Goal: Task Accomplishment & Management: Use online tool/utility

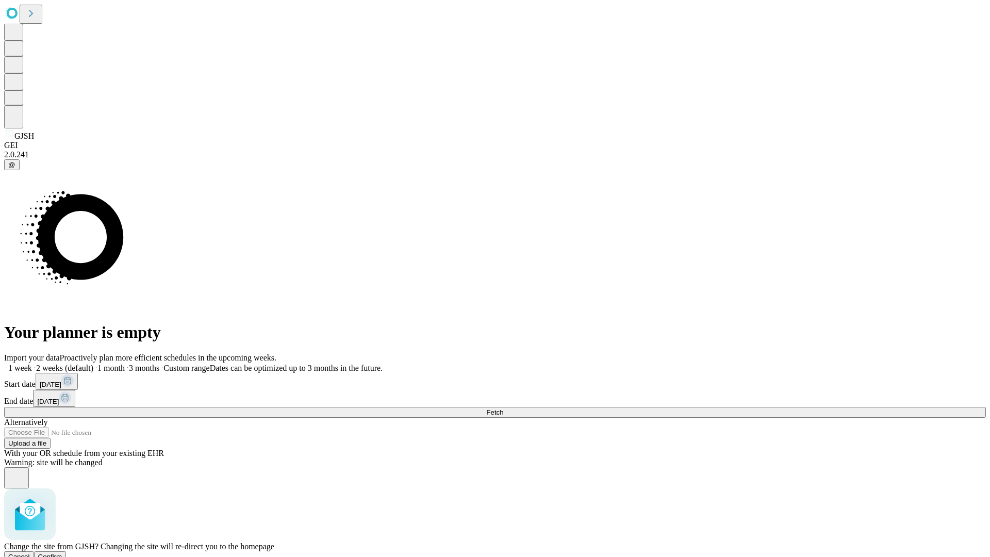
click at [62, 553] on span "Confirm" at bounding box center [50, 557] width 24 height 8
click at [32, 363] on label "1 week" at bounding box center [18, 367] width 28 height 9
click at [503, 408] on span "Fetch" at bounding box center [494, 412] width 17 height 8
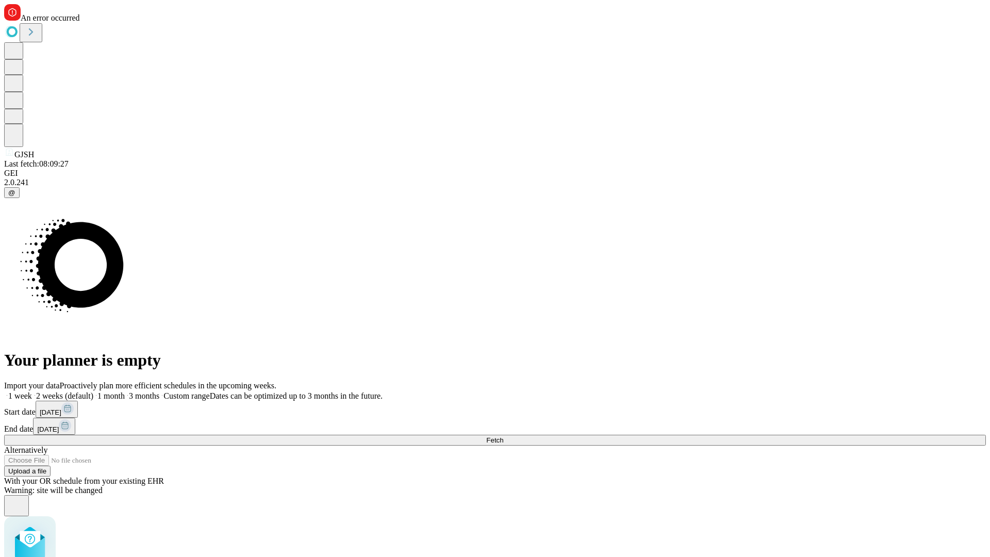
click at [32, 391] on label "1 week" at bounding box center [18, 395] width 28 height 9
click at [503, 436] on span "Fetch" at bounding box center [494, 440] width 17 height 8
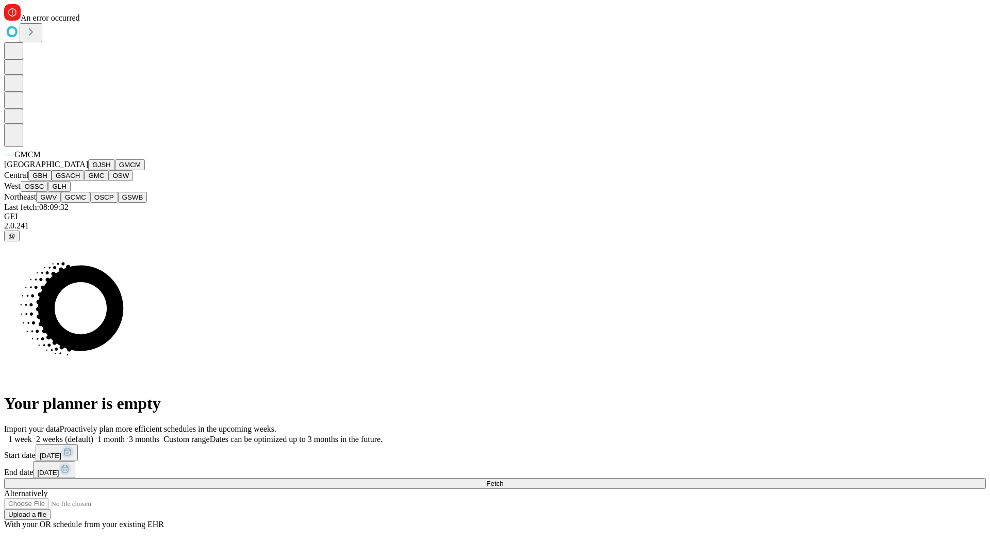
click at [52, 181] on button "GBH" at bounding box center [39, 175] width 23 height 11
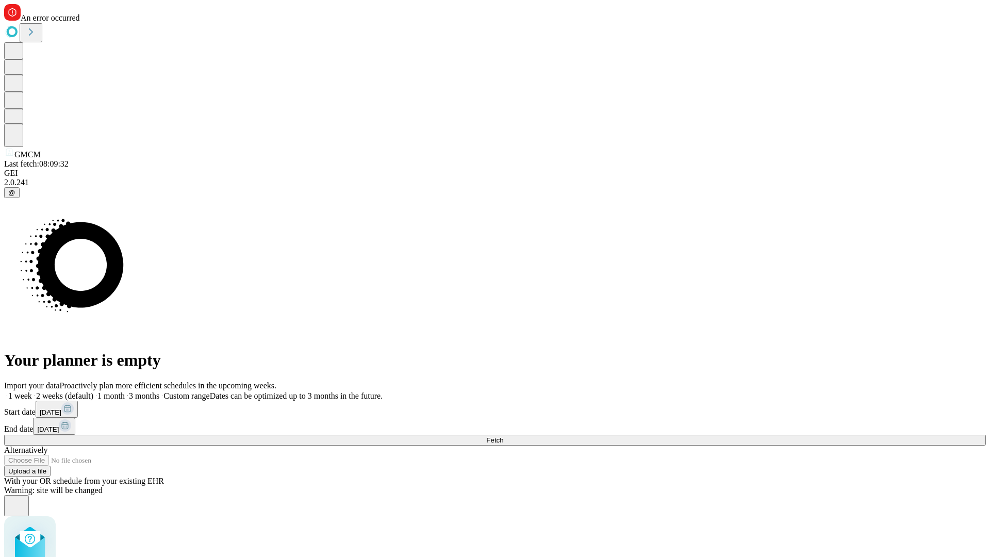
click at [32, 391] on label "1 week" at bounding box center [18, 395] width 28 height 9
click at [503, 436] on span "Fetch" at bounding box center [494, 440] width 17 height 8
click at [32, 391] on label "1 week" at bounding box center [18, 395] width 28 height 9
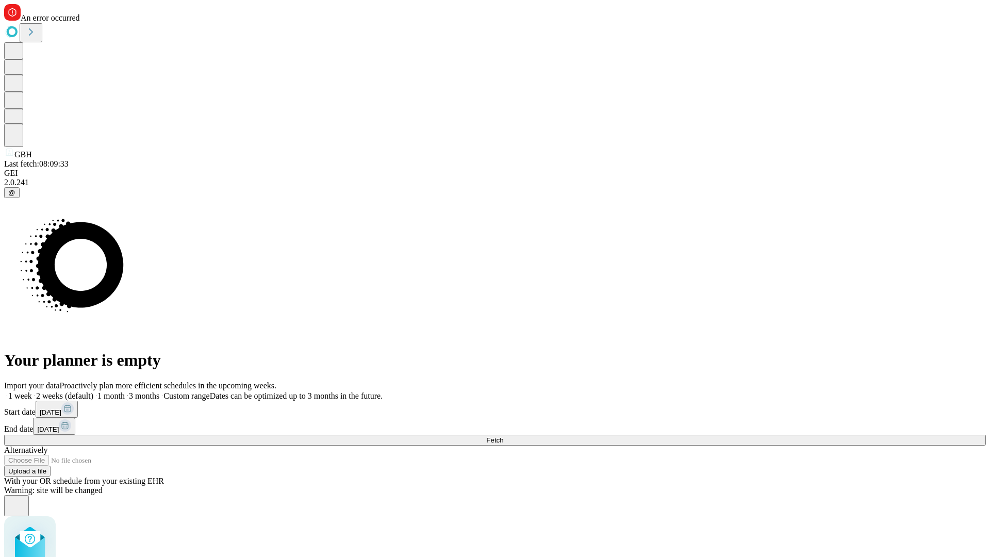
click at [503, 436] on span "Fetch" at bounding box center [494, 440] width 17 height 8
click at [32, 391] on label "1 week" at bounding box center [18, 395] width 28 height 9
click at [503, 436] on span "Fetch" at bounding box center [494, 440] width 17 height 8
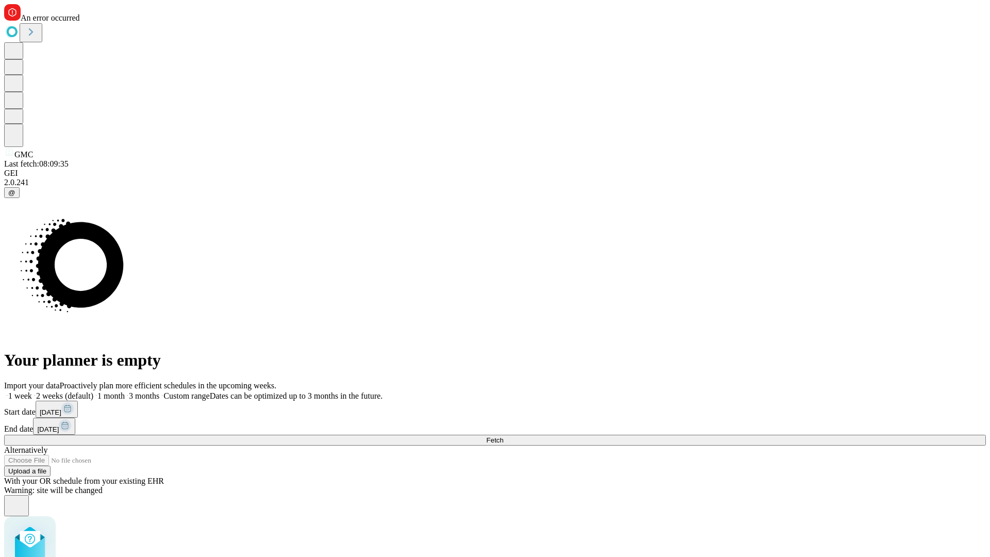
click at [32, 391] on label "1 week" at bounding box center [18, 395] width 28 height 9
click at [503, 436] on span "Fetch" at bounding box center [494, 440] width 17 height 8
click at [32, 391] on label "1 week" at bounding box center [18, 395] width 28 height 9
click at [503, 436] on span "Fetch" at bounding box center [494, 440] width 17 height 8
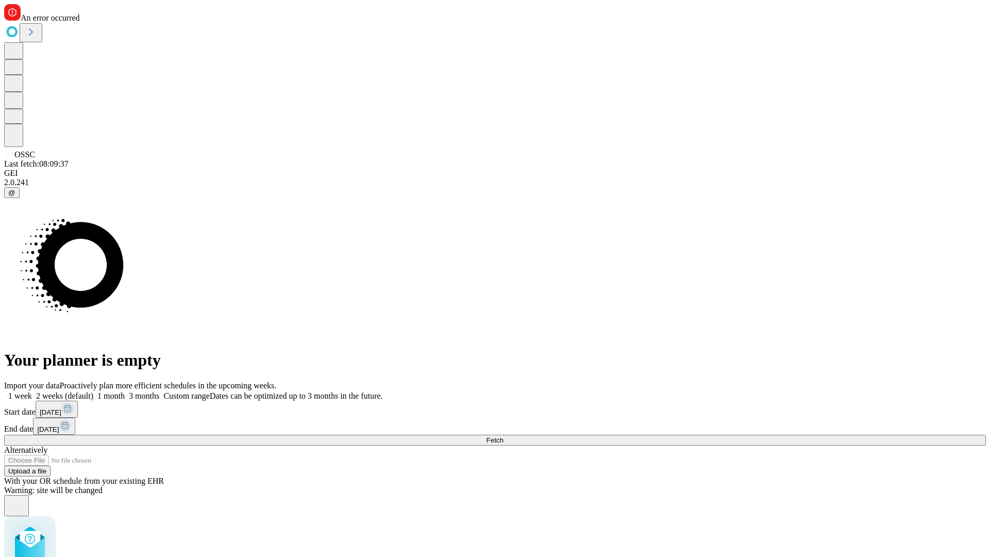
click at [32, 391] on label "1 week" at bounding box center [18, 395] width 28 height 9
click at [503, 436] on span "Fetch" at bounding box center [494, 440] width 17 height 8
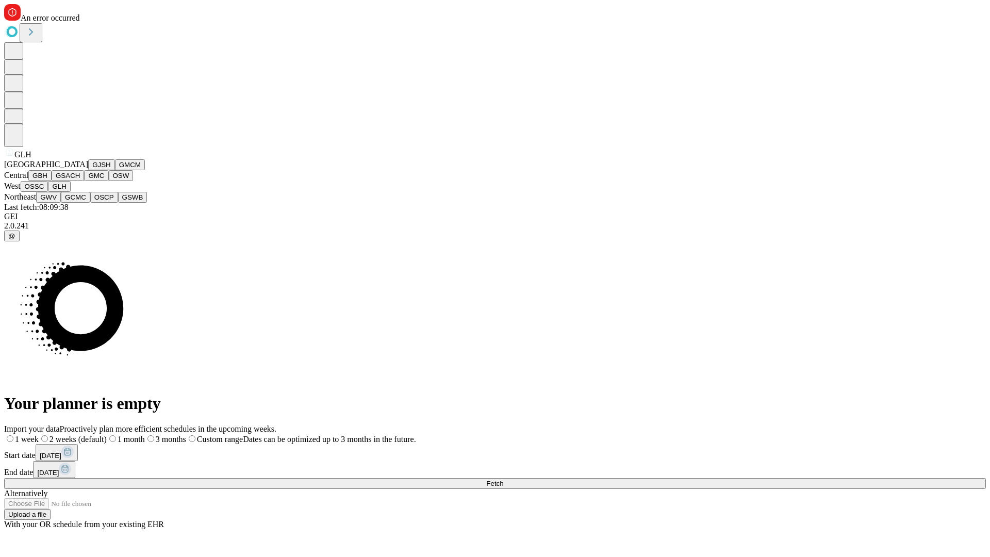
click at [61, 203] on button "GWV" at bounding box center [48, 197] width 25 height 11
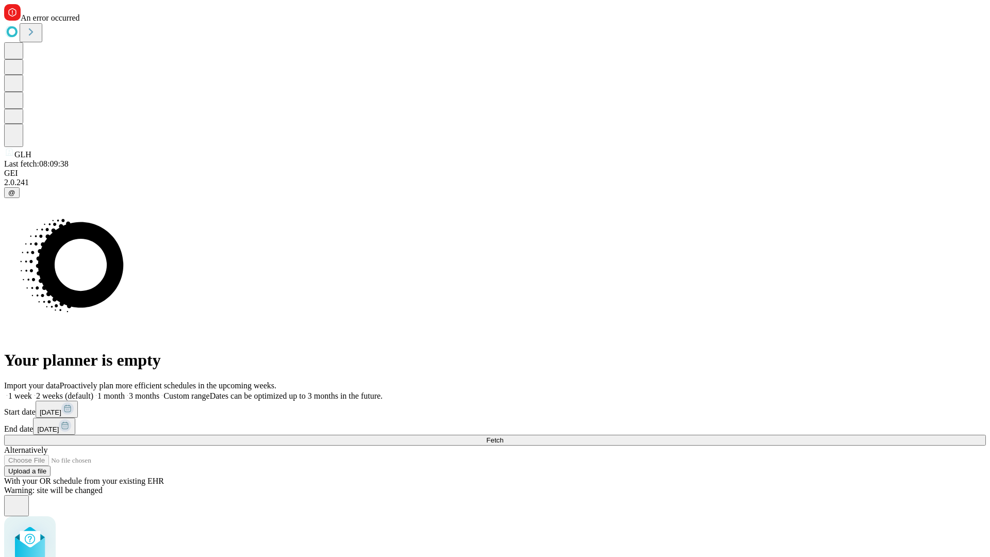
click at [32, 391] on label "1 week" at bounding box center [18, 395] width 28 height 9
click at [503, 436] on span "Fetch" at bounding box center [494, 440] width 17 height 8
click at [32, 391] on label "1 week" at bounding box center [18, 395] width 28 height 9
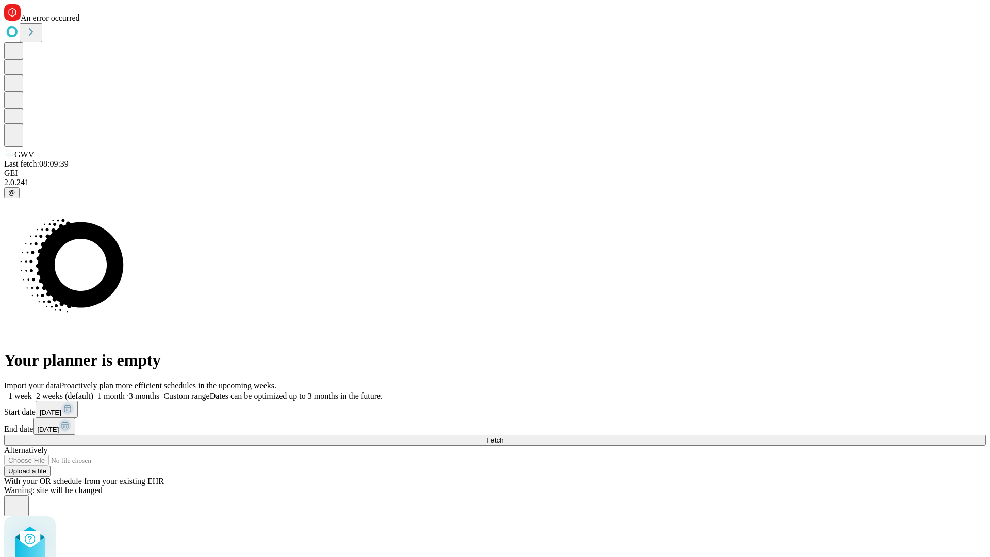
click at [503, 436] on span "Fetch" at bounding box center [494, 440] width 17 height 8
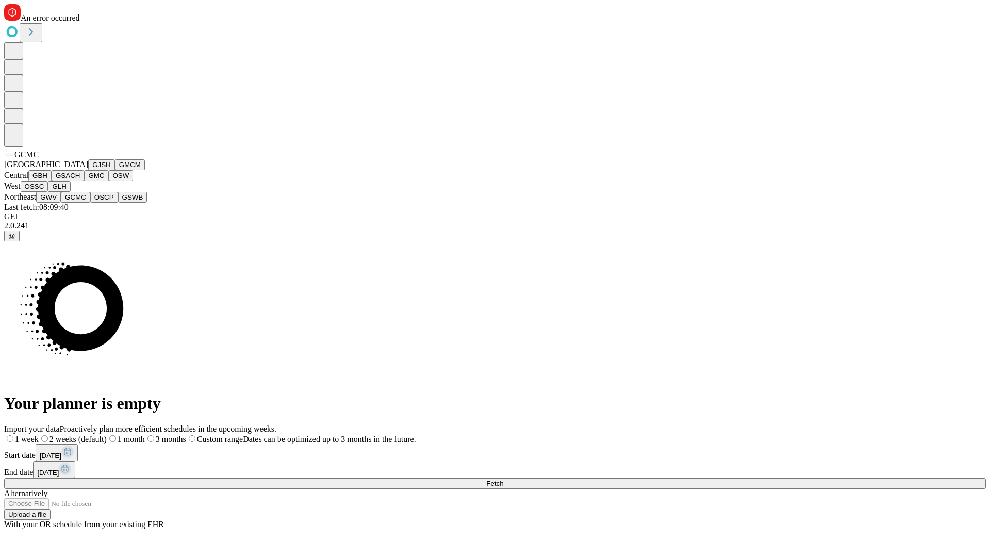
click at [90, 203] on button "OSCP" at bounding box center [104, 197] width 28 height 11
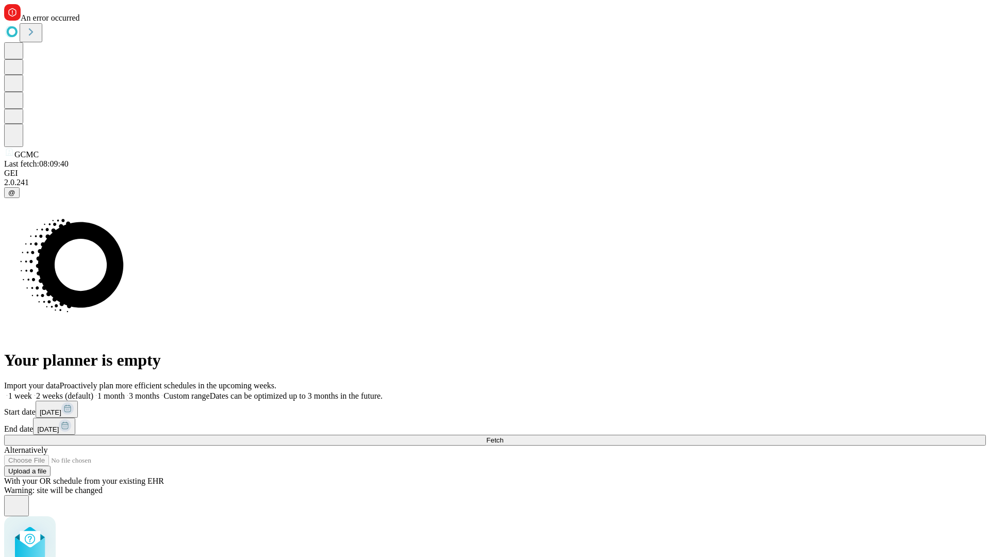
click at [32, 391] on label "1 week" at bounding box center [18, 395] width 28 height 9
click at [503, 436] on span "Fetch" at bounding box center [494, 440] width 17 height 8
click at [32, 391] on label "1 week" at bounding box center [18, 395] width 28 height 9
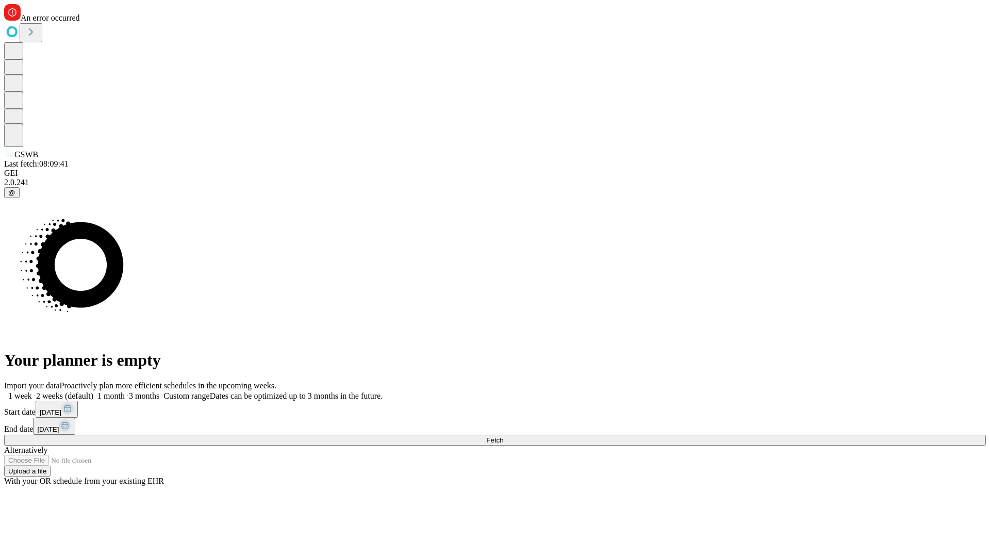
click at [503, 436] on span "Fetch" at bounding box center [494, 440] width 17 height 8
